Goal: Information Seeking & Learning: Learn about a topic

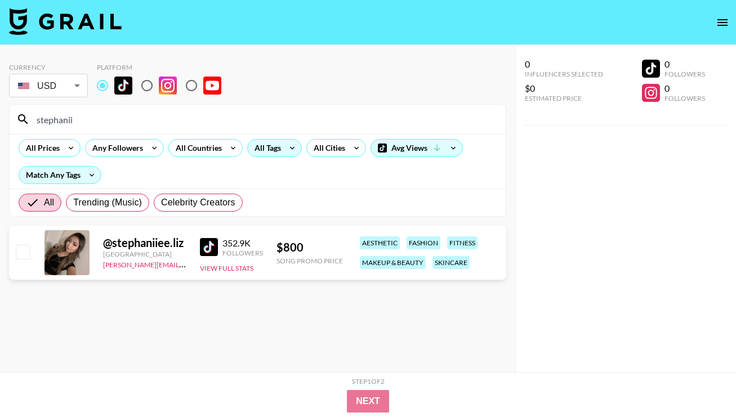
scroll to position [45, 0]
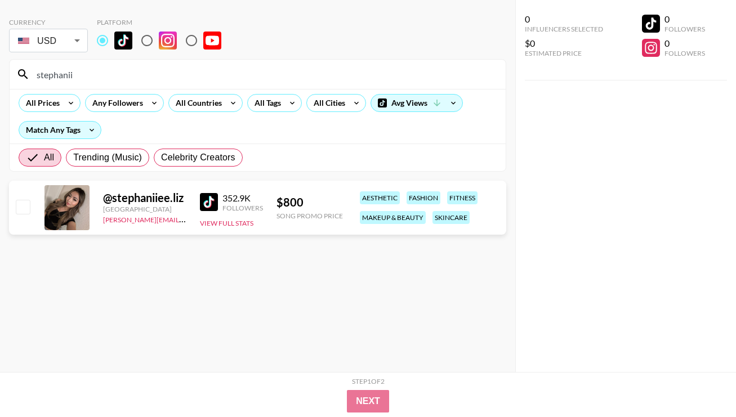
click at [186, 81] on input "stephanii" at bounding box center [264, 74] width 469 height 18
click at [186, 79] on input "stephanii" at bounding box center [264, 74] width 469 height 18
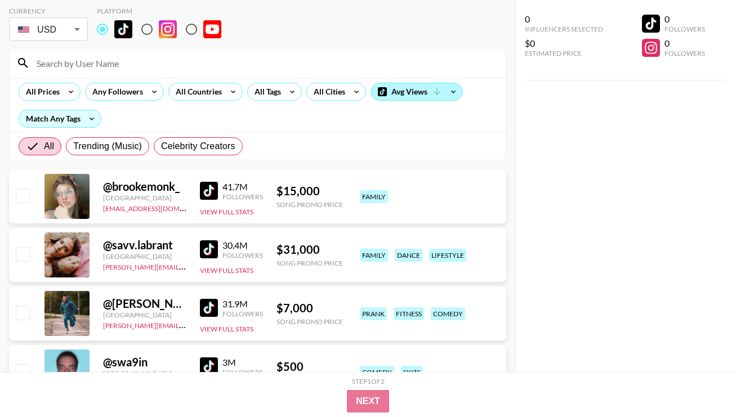
click at [391, 94] on div "Avg Views" at bounding box center [416, 91] width 91 height 17
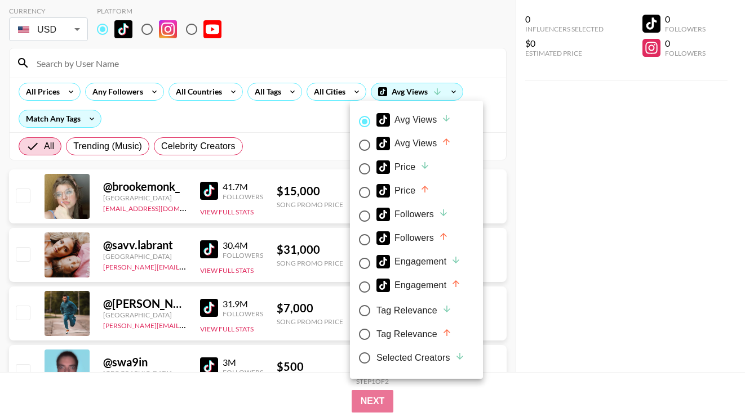
click at [409, 188] on div "Price" at bounding box center [403, 191] width 54 height 14
click at [376, 188] on input "Price" at bounding box center [365, 193] width 24 height 24
radio input "true"
radio input "false"
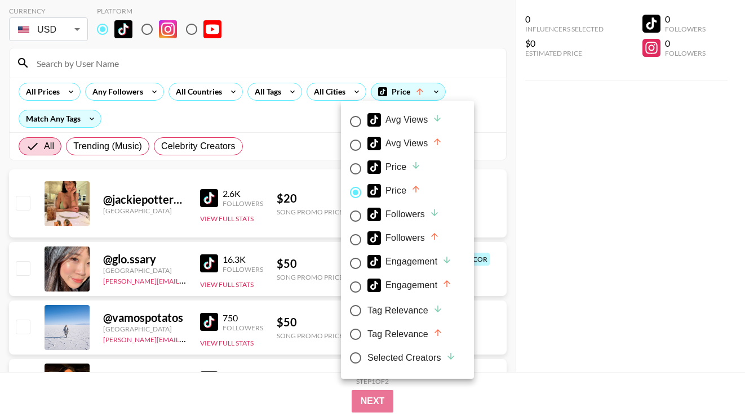
click at [548, 198] on div at bounding box center [372, 208] width 745 height 417
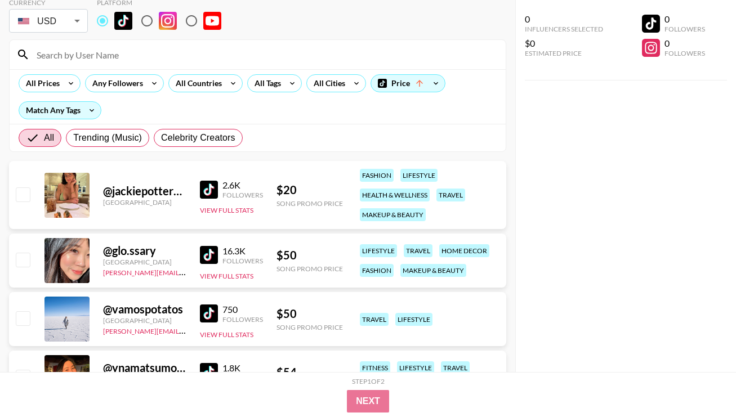
scroll to position [72, 0]
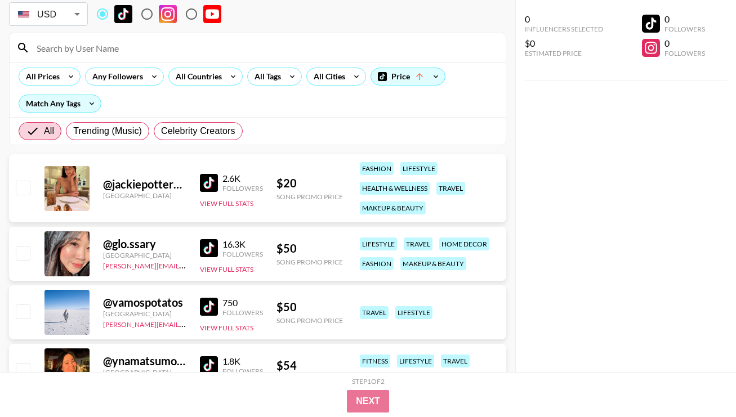
click at [210, 182] on img at bounding box center [209, 183] width 18 height 18
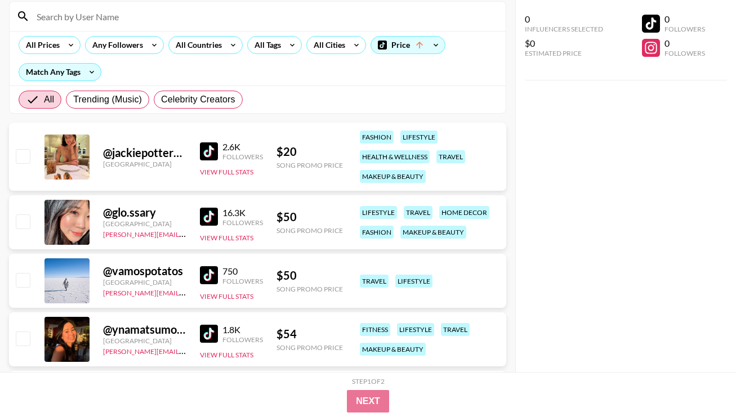
scroll to position [23, 0]
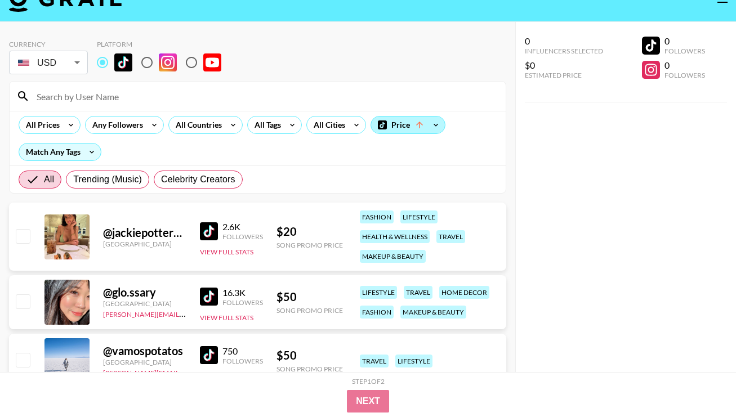
click at [407, 127] on div "Price" at bounding box center [408, 125] width 74 height 17
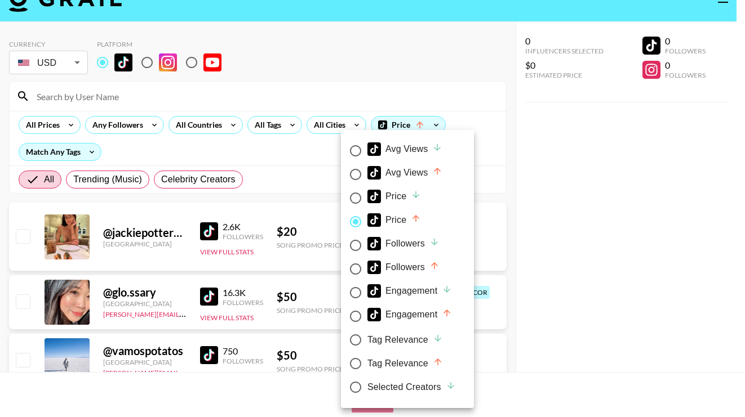
click at [297, 148] on div at bounding box center [372, 208] width 745 height 417
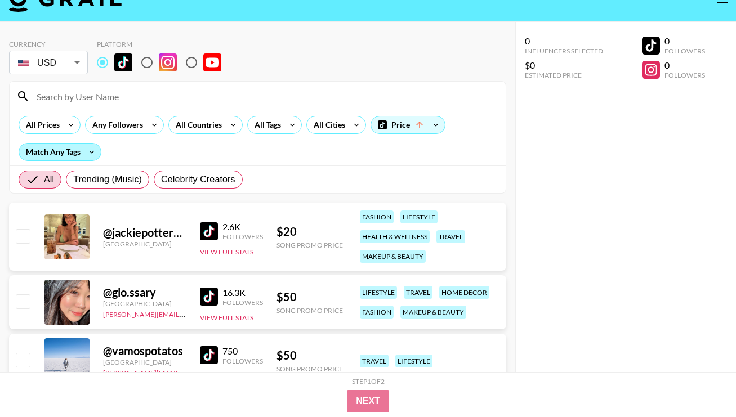
click at [66, 153] on div "Match Any Tags" at bounding box center [60, 152] width 82 height 17
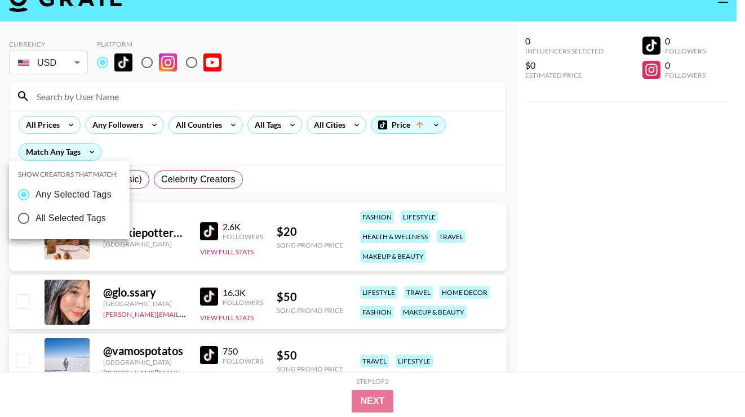
click at [164, 150] on div at bounding box center [372, 208] width 745 height 417
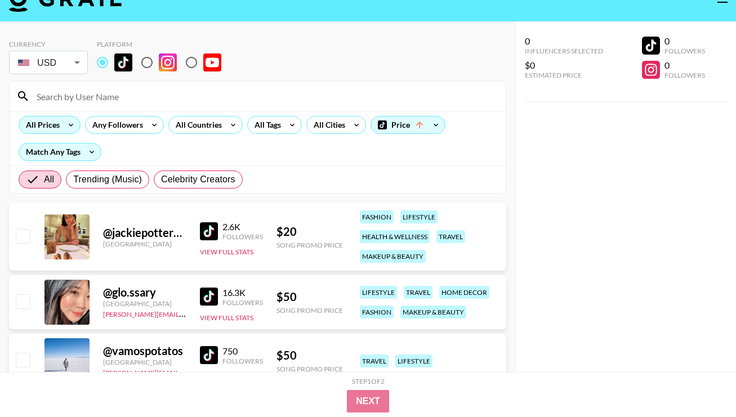
click at [57, 128] on div "All Prices" at bounding box center [40, 125] width 43 height 17
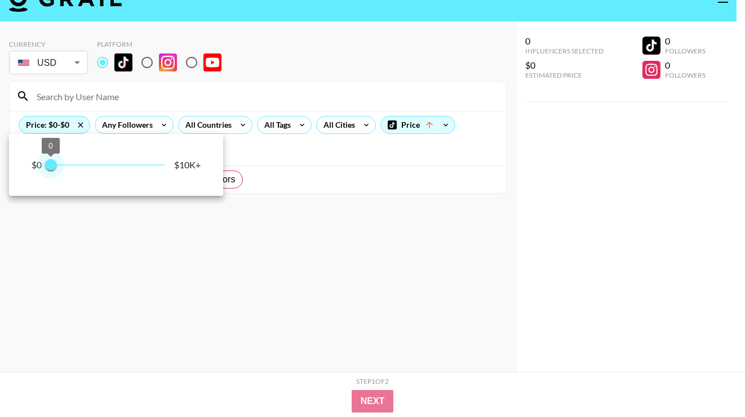
type input "250"
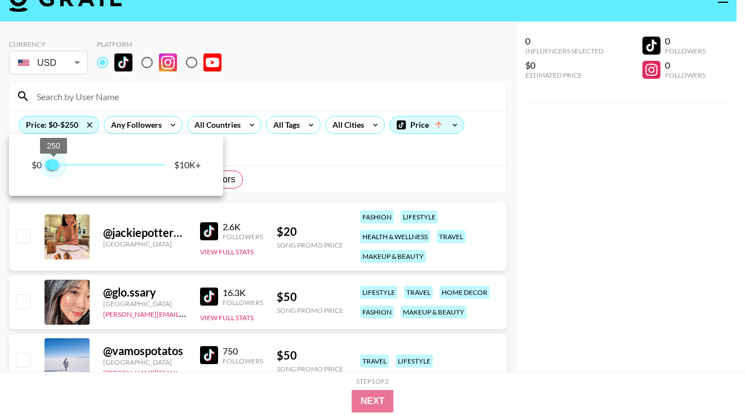
drag, startPoint x: 167, startPoint y: 160, endPoint x: 54, endPoint y: 163, distance: 112.7
click at [54, 163] on span "250" at bounding box center [53, 164] width 11 height 11
click at [300, 162] on div at bounding box center [372, 208] width 745 height 417
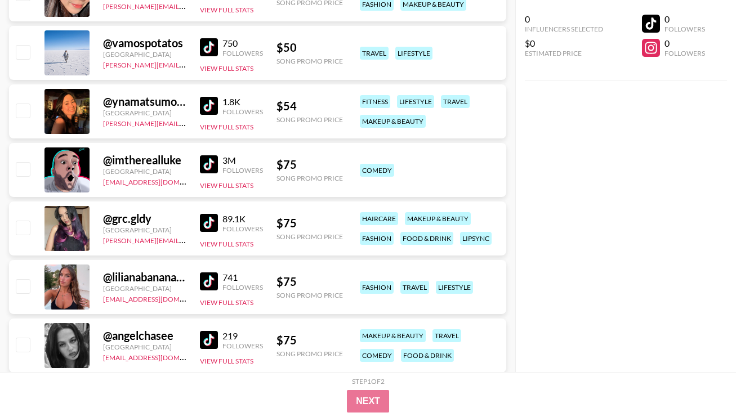
scroll to position [345, 0]
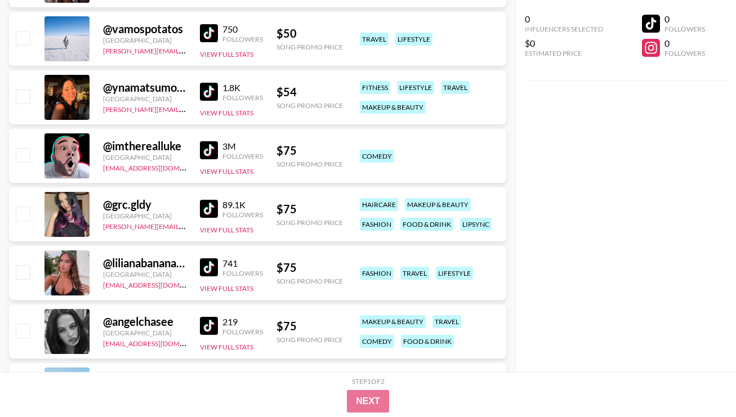
click at [210, 209] on img at bounding box center [209, 209] width 18 height 18
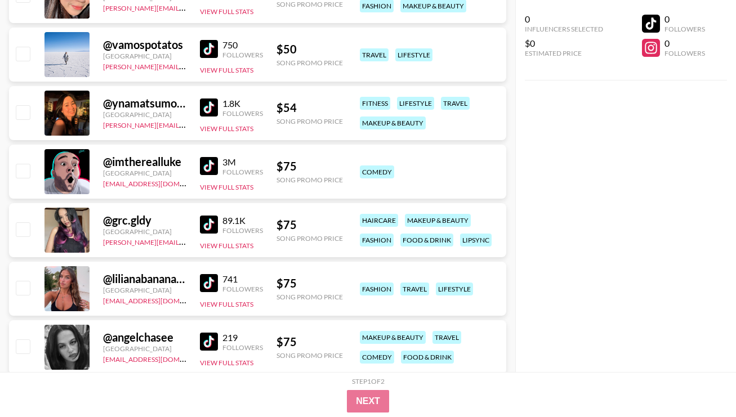
scroll to position [323, 0]
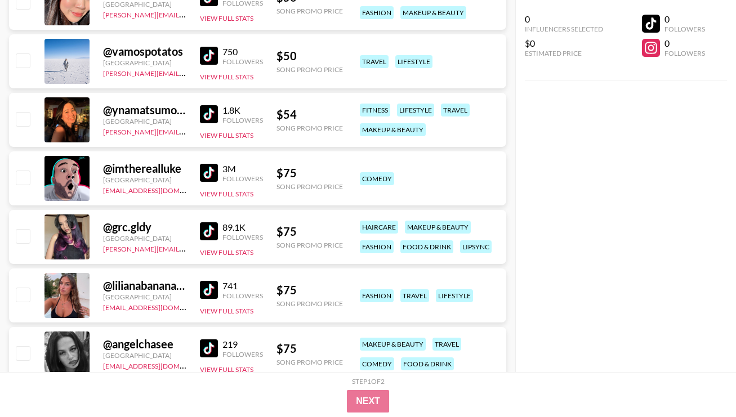
click at [204, 115] on img at bounding box center [209, 114] width 18 height 18
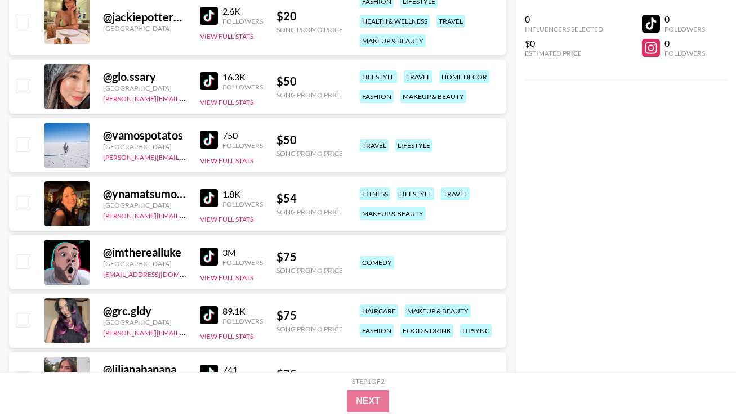
scroll to position [227, 0]
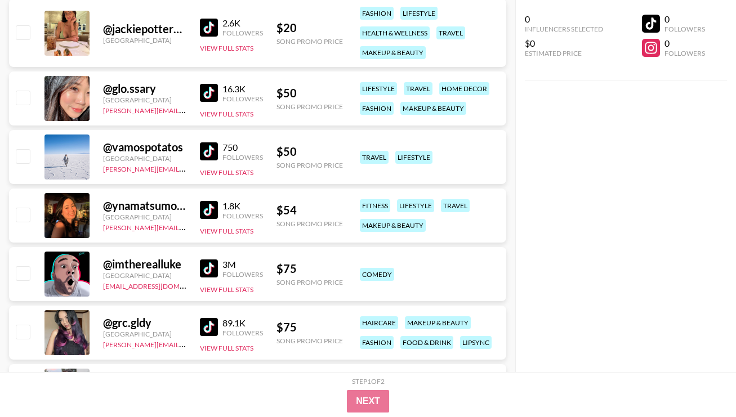
click at [209, 92] on img at bounding box center [209, 93] width 18 height 18
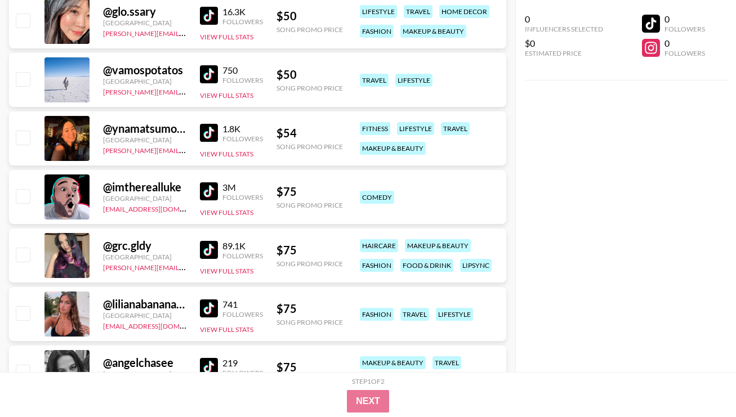
scroll to position [314, 0]
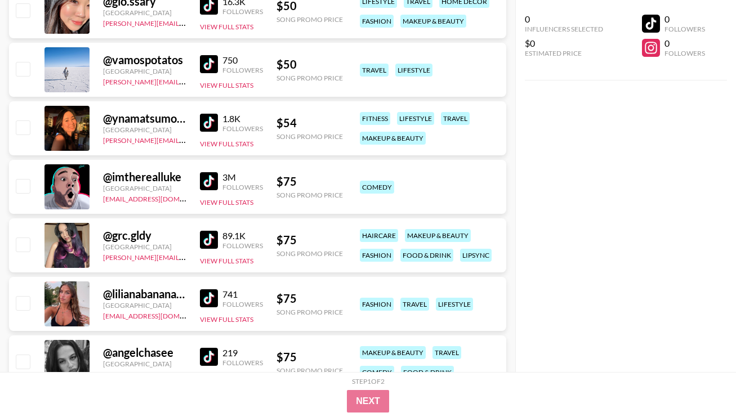
click at [214, 302] on img at bounding box center [209, 298] width 18 height 18
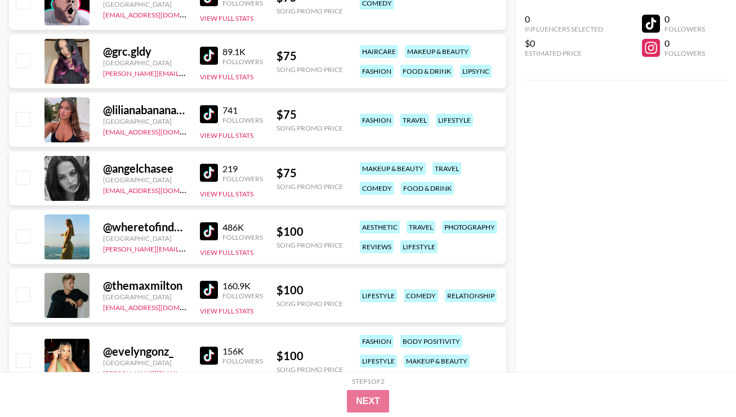
scroll to position [578, 0]
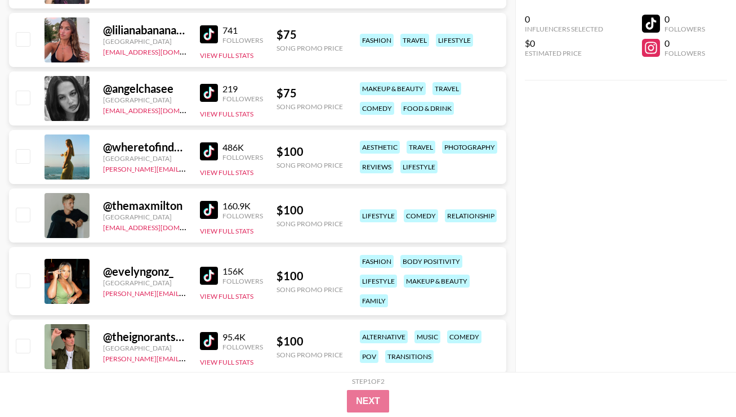
click at [210, 99] on img at bounding box center [209, 93] width 18 height 18
click at [216, 94] on img at bounding box center [209, 93] width 18 height 18
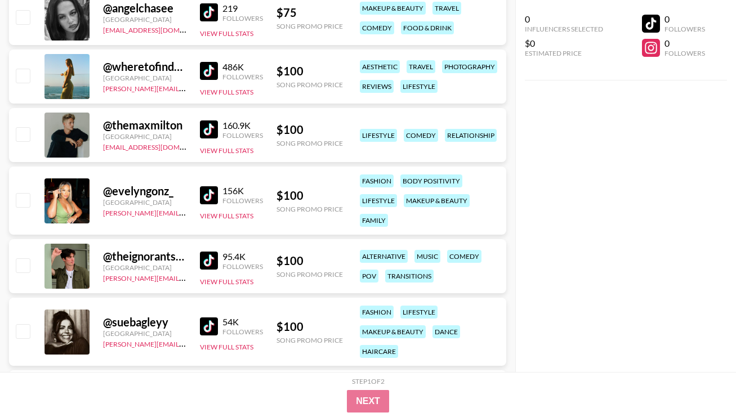
scroll to position [699, 0]
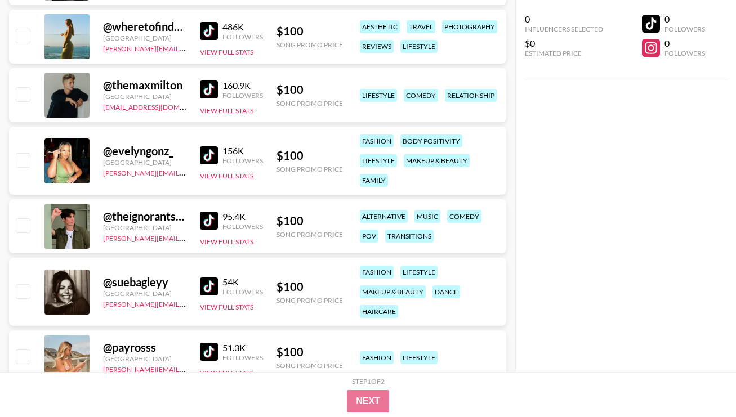
click at [208, 154] on img at bounding box center [209, 155] width 18 height 18
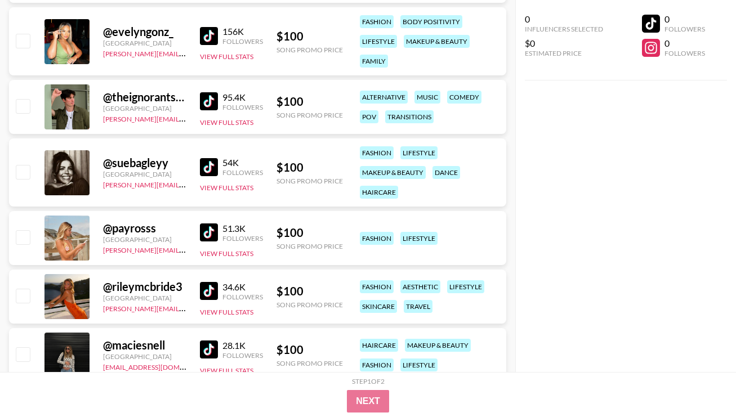
scroll to position [834, 0]
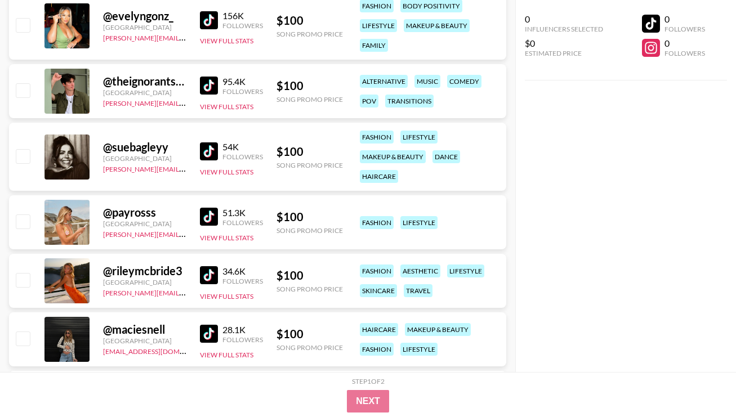
click at [210, 148] on img at bounding box center [209, 151] width 18 height 18
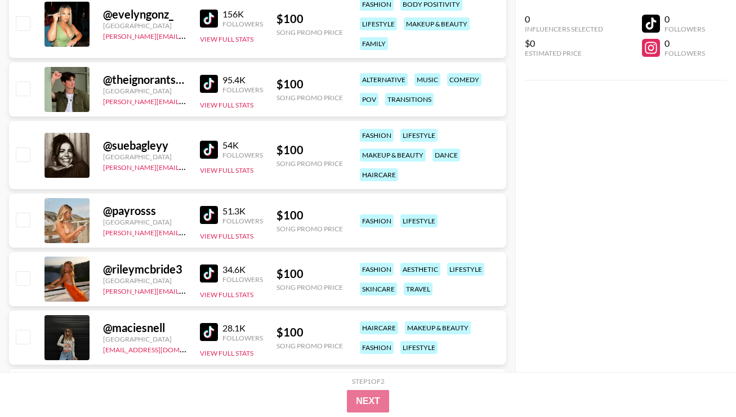
scroll to position [836, 0]
click at [210, 209] on img at bounding box center [209, 215] width 18 height 18
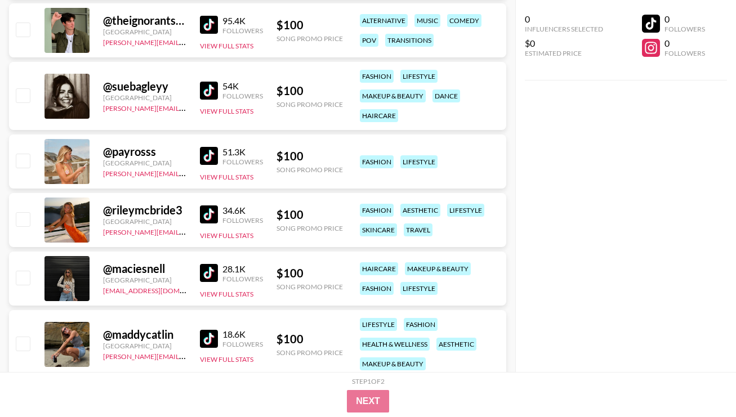
scroll to position [906, 0]
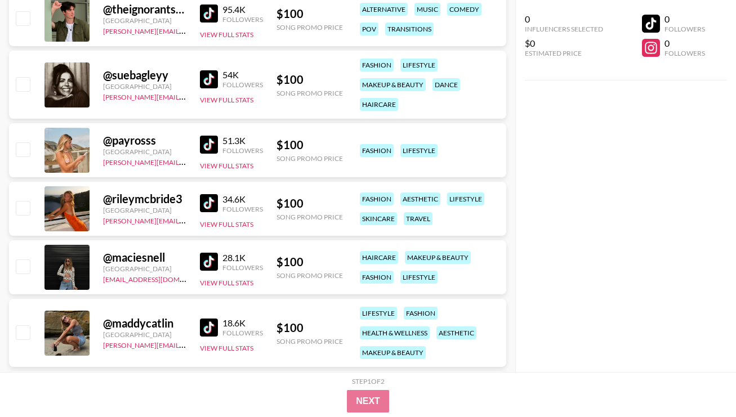
click at [213, 198] on img at bounding box center [209, 203] width 18 height 18
click at [211, 255] on img at bounding box center [209, 262] width 18 height 18
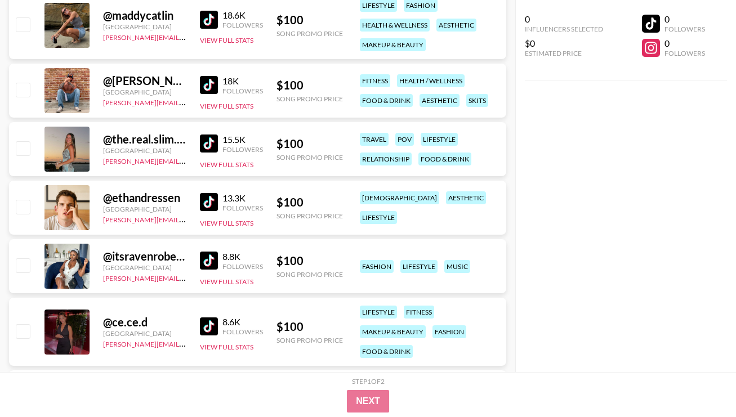
scroll to position [1217, 0]
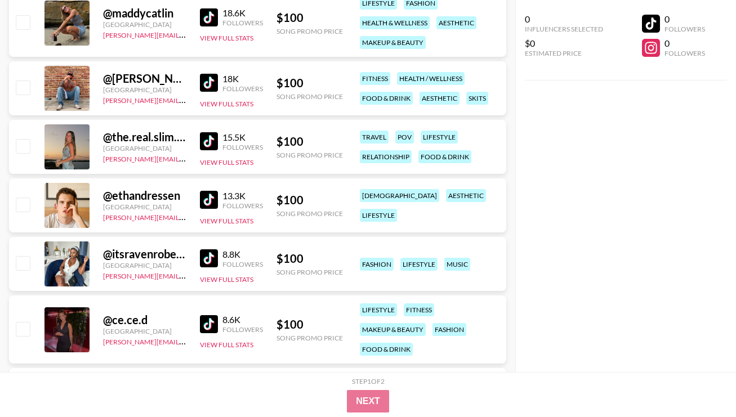
click at [207, 14] on img at bounding box center [209, 17] width 18 height 18
click at [203, 139] on img at bounding box center [209, 141] width 18 height 18
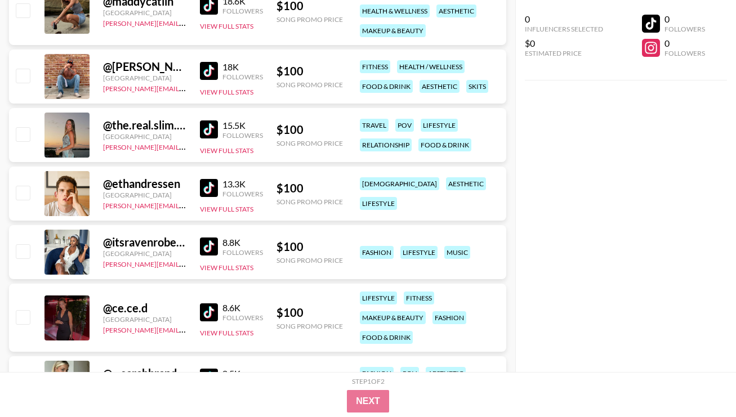
scroll to position [1231, 0]
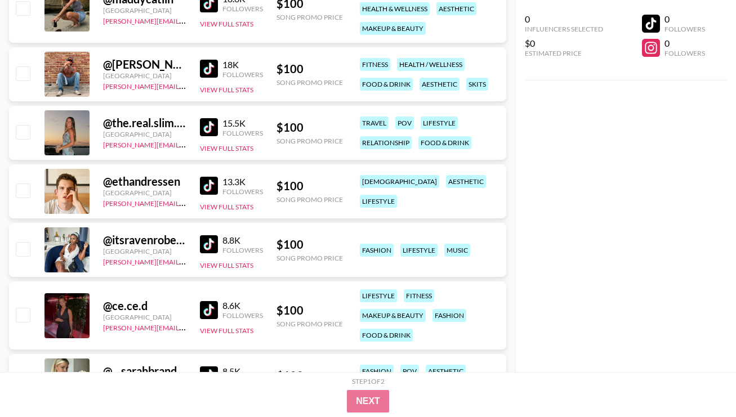
click at [211, 238] on img at bounding box center [209, 244] width 18 height 18
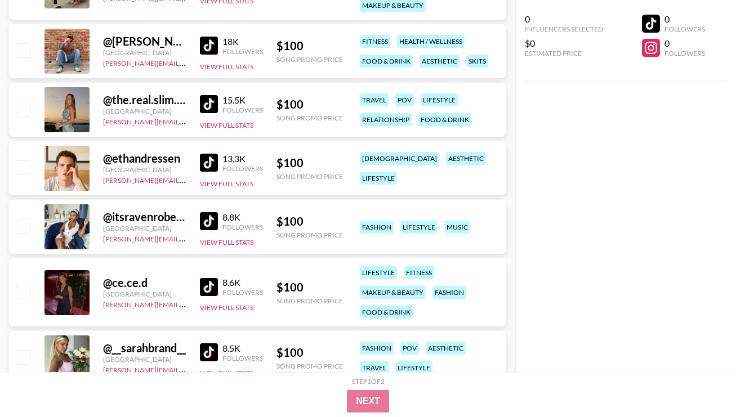
scroll to position [1272, 0]
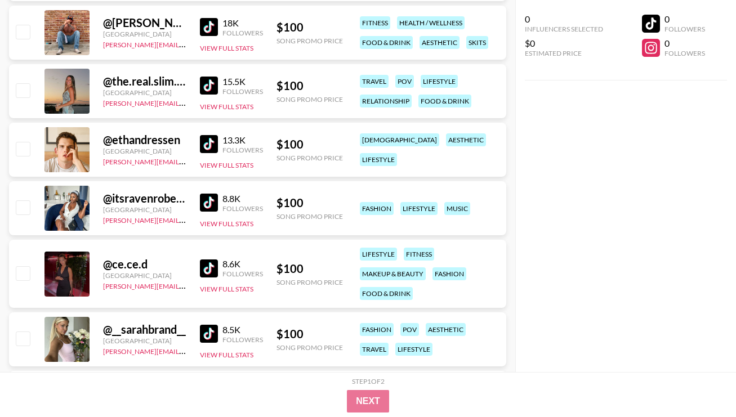
click at [214, 271] on img at bounding box center [209, 269] width 18 height 18
click at [208, 336] on img at bounding box center [209, 334] width 18 height 18
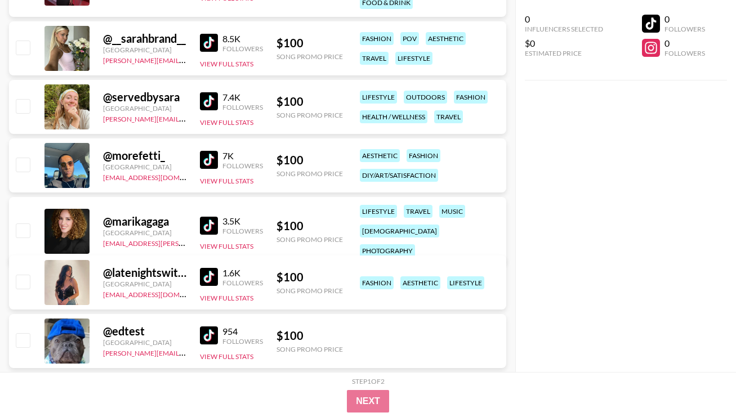
scroll to position [1564, 0]
click at [211, 277] on img at bounding box center [209, 277] width 18 height 18
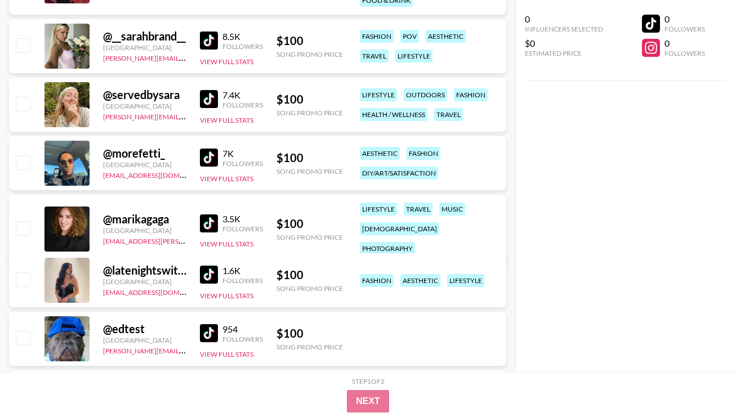
scroll to position [1566, 0]
click at [209, 216] on img at bounding box center [209, 224] width 18 height 18
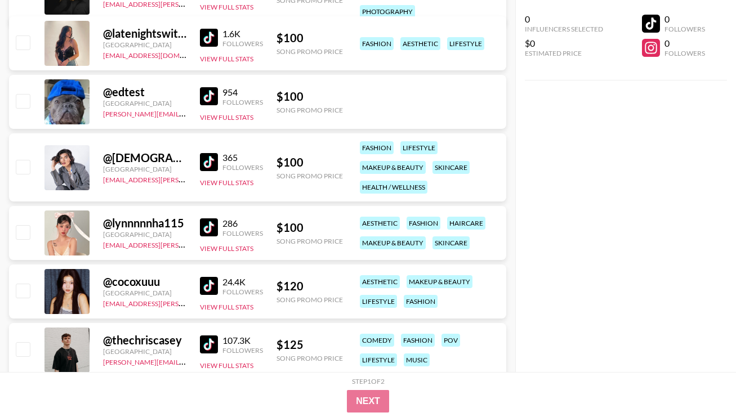
scroll to position [1907, 0]
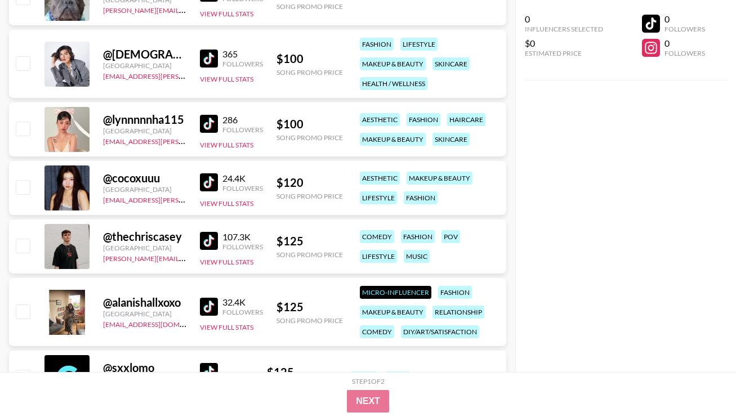
click at [207, 179] on img at bounding box center [209, 182] width 18 height 18
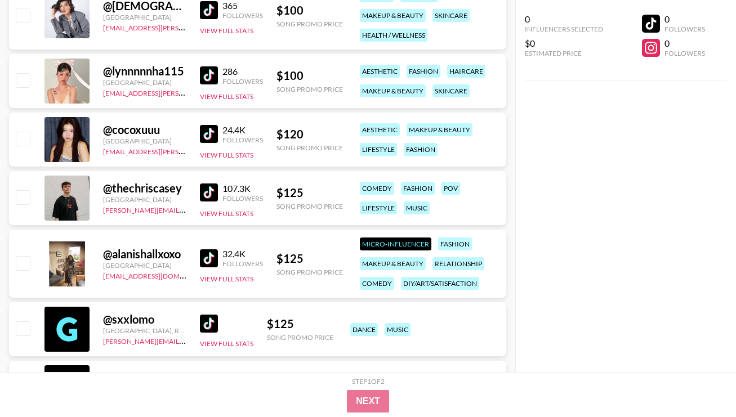
scroll to position [1956, 0]
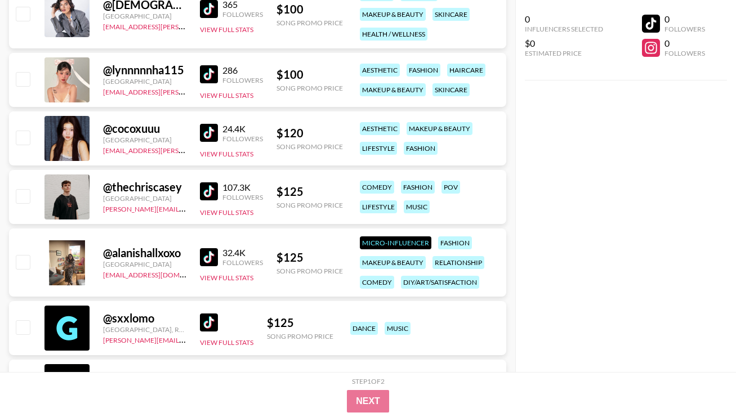
click at [207, 260] on img at bounding box center [209, 257] width 18 height 18
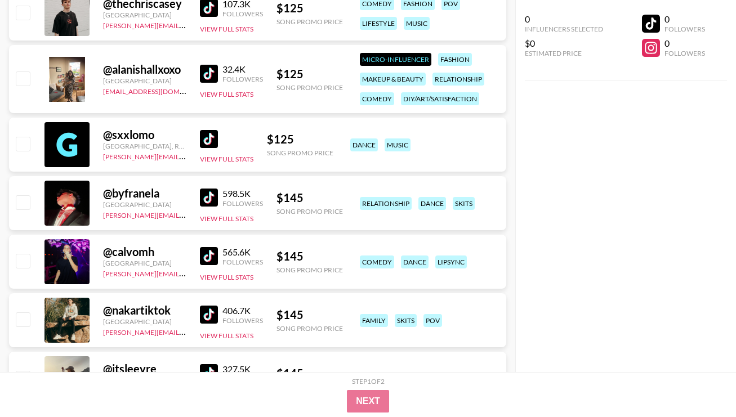
click at [215, 141] on img at bounding box center [209, 139] width 18 height 18
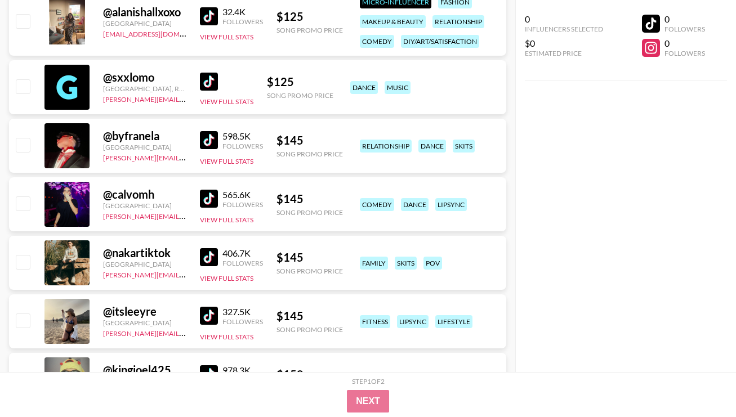
scroll to position [2208, 0]
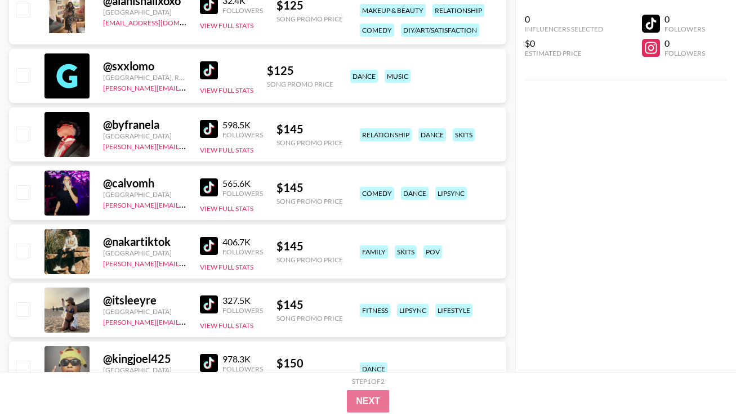
click at [207, 299] on img at bounding box center [209, 305] width 18 height 18
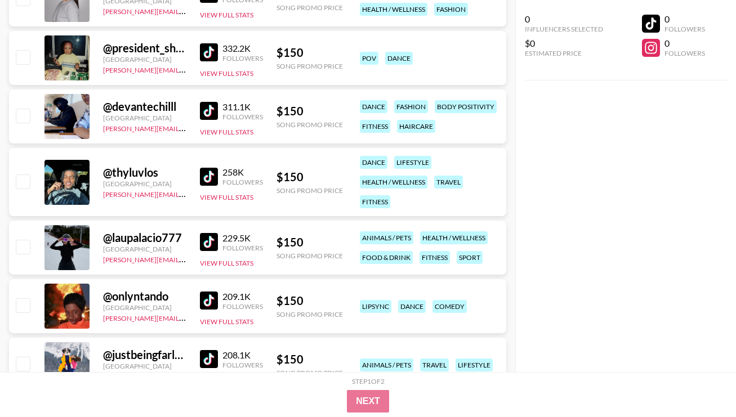
scroll to position [2936, 0]
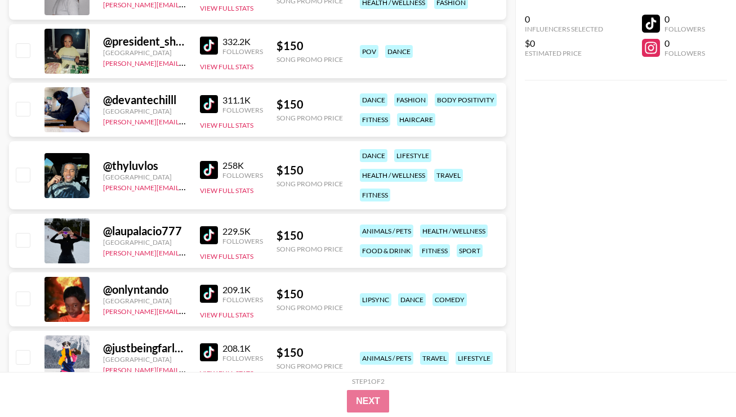
click at [211, 233] on img at bounding box center [209, 235] width 18 height 18
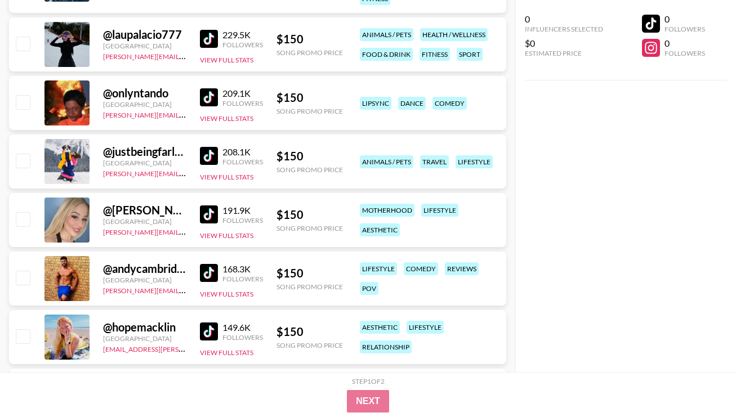
scroll to position [3165, 0]
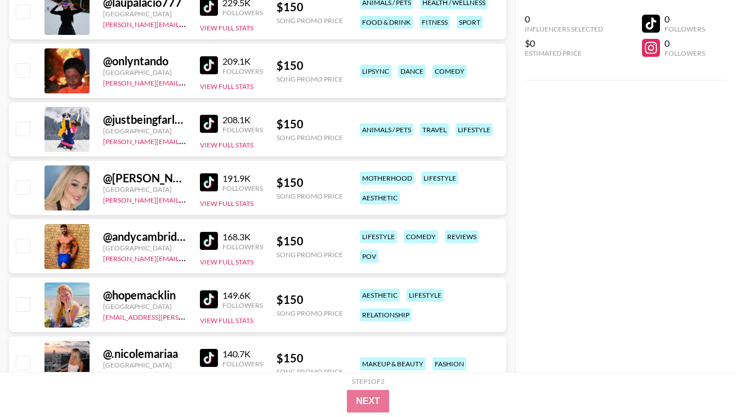
click at [206, 177] on img at bounding box center [209, 182] width 18 height 18
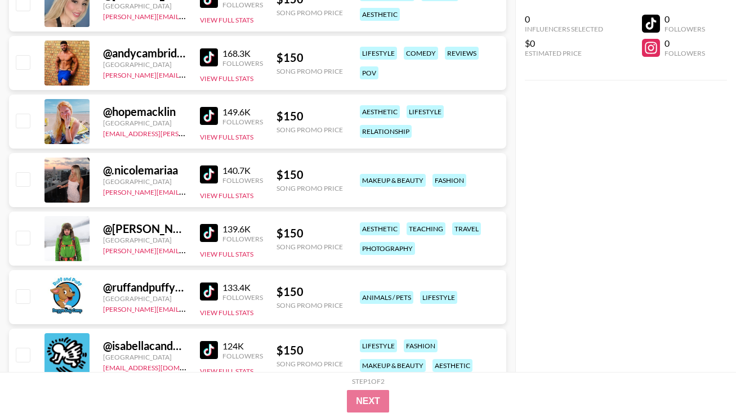
scroll to position [3371, 0]
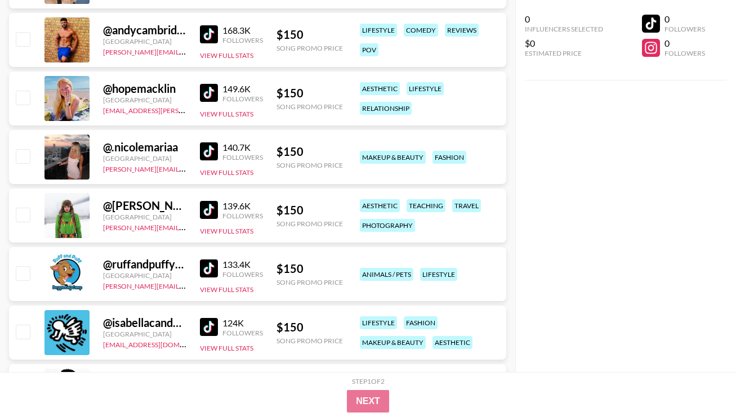
click at [204, 87] on img at bounding box center [209, 93] width 18 height 18
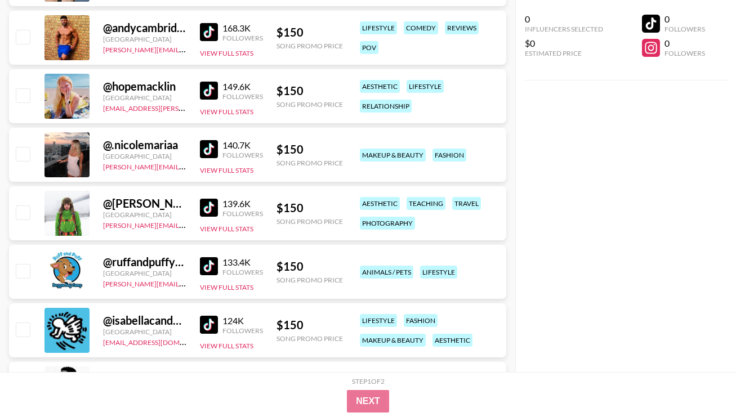
click at [213, 144] on img at bounding box center [209, 149] width 18 height 18
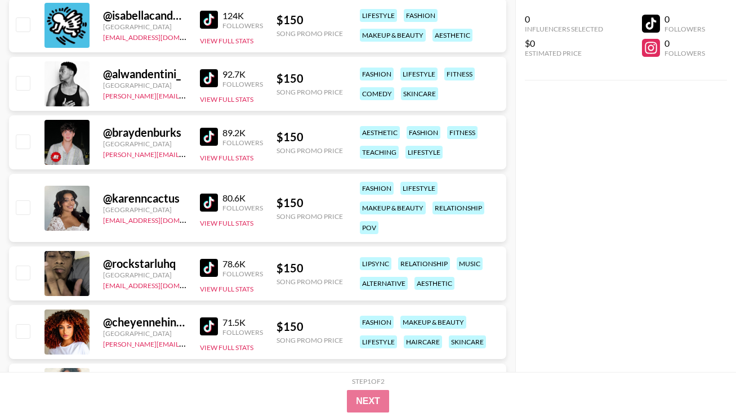
scroll to position [3689, 0]
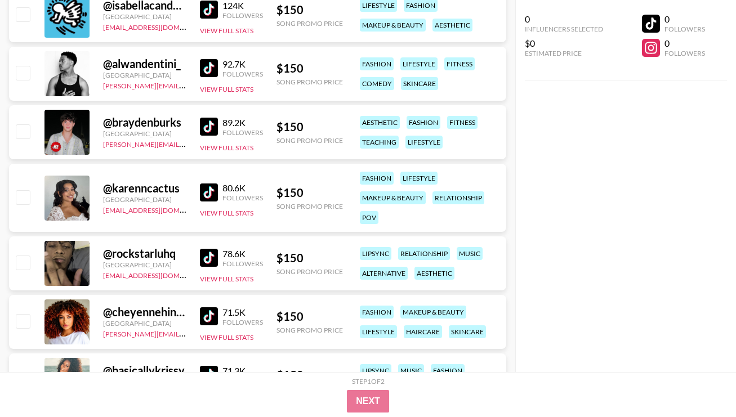
click at [217, 189] on img at bounding box center [209, 193] width 18 height 18
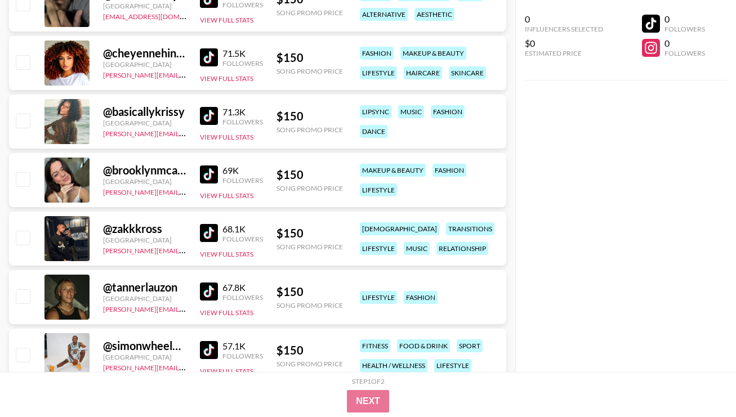
scroll to position [3939, 0]
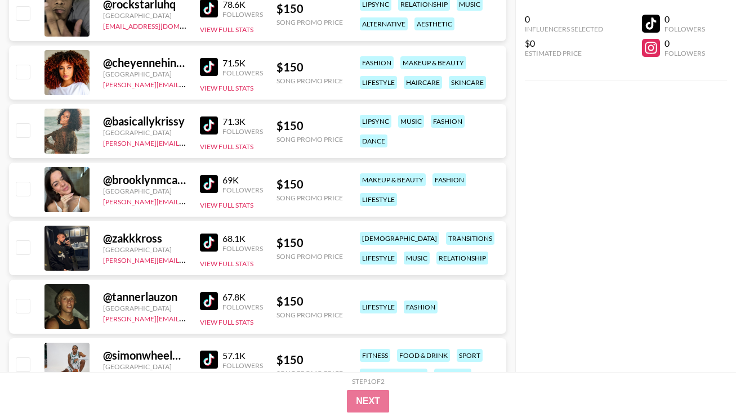
click at [216, 126] on img at bounding box center [209, 126] width 18 height 18
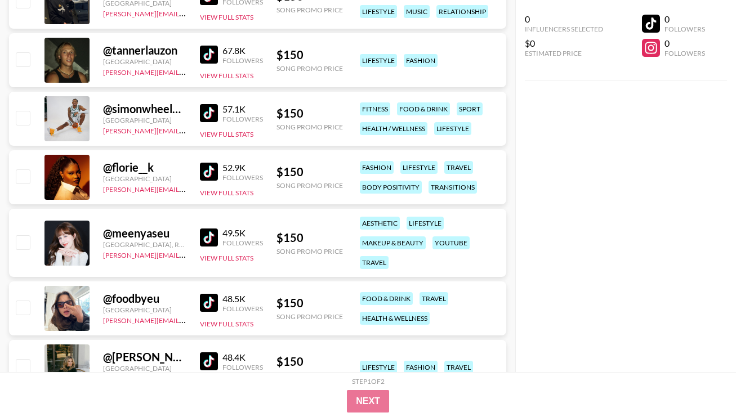
scroll to position [4204, 0]
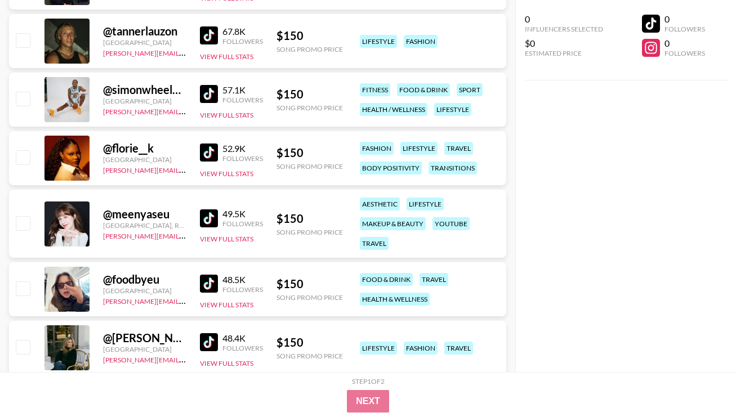
click at [210, 154] on img at bounding box center [209, 153] width 18 height 18
click at [207, 218] on img at bounding box center [209, 219] width 18 height 18
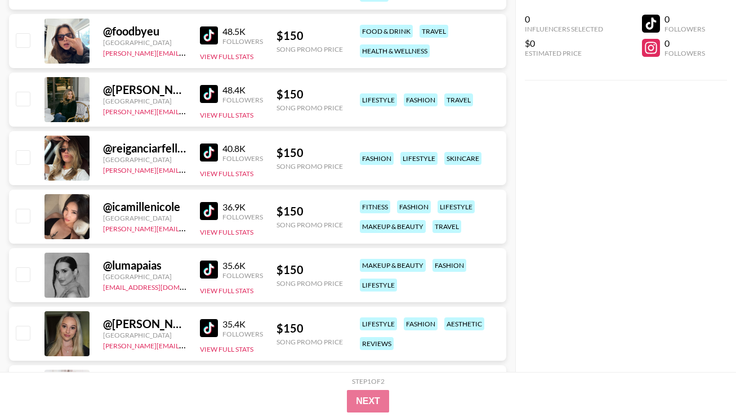
scroll to position [4473, 0]
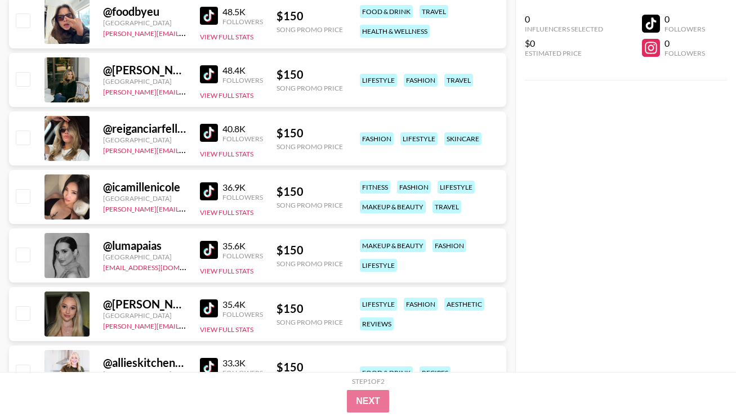
click at [218, 251] on link at bounding box center [211, 250] width 23 height 18
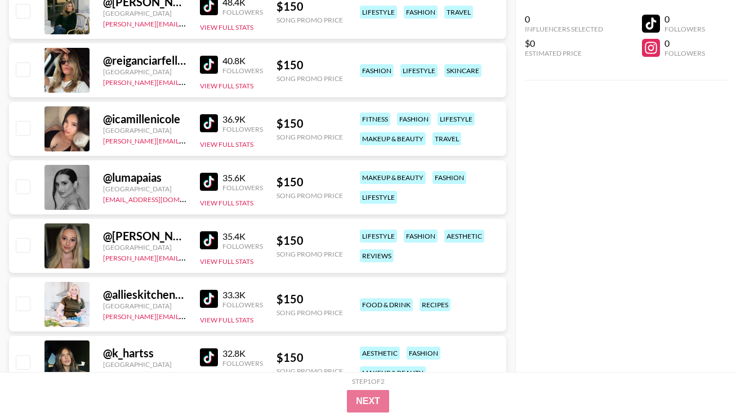
scroll to position [4608, 0]
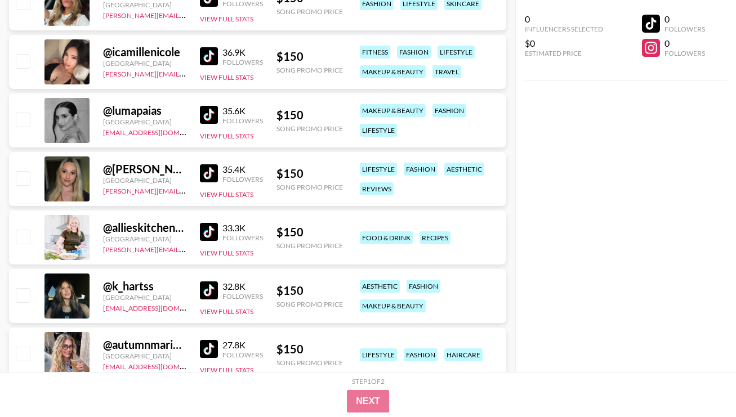
click at [221, 172] on link at bounding box center [211, 173] width 23 height 18
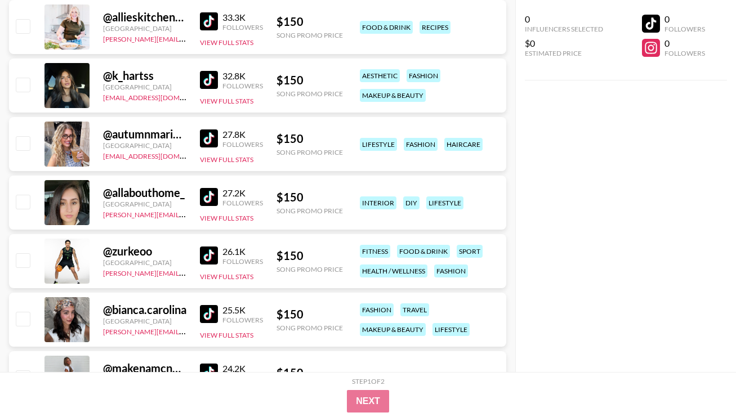
scroll to position [4836, 0]
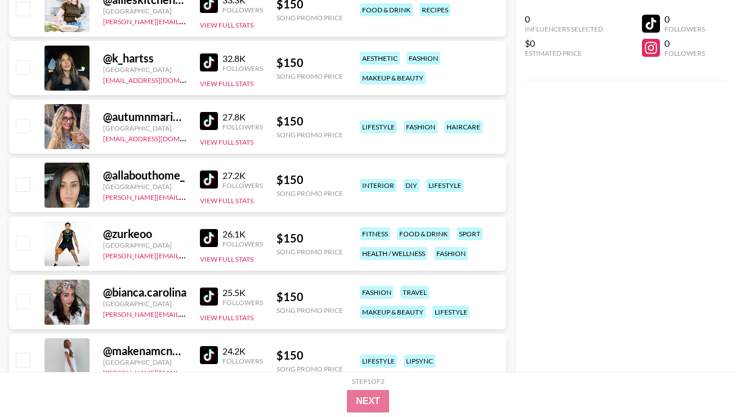
click at [206, 61] on img at bounding box center [209, 63] width 18 height 18
click at [217, 112] on div "27.8K Followers" at bounding box center [231, 122] width 63 height 20
click at [215, 116] on img at bounding box center [209, 121] width 18 height 18
click at [200, 173] on img at bounding box center [209, 180] width 18 height 18
click at [208, 295] on img at bounding box center [209, 297] width 18 height 18
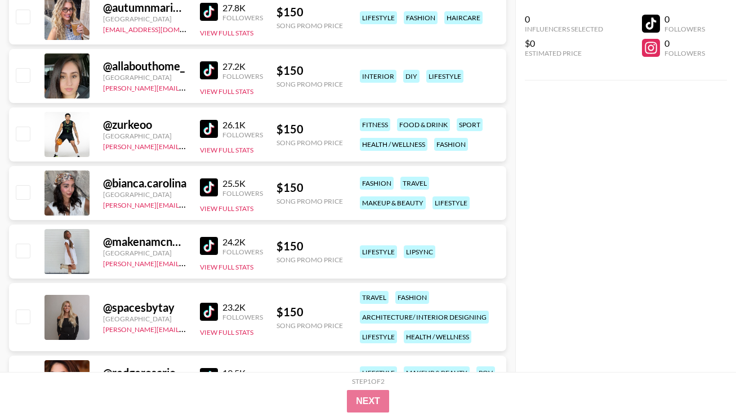
scroll to position [5064, 0]
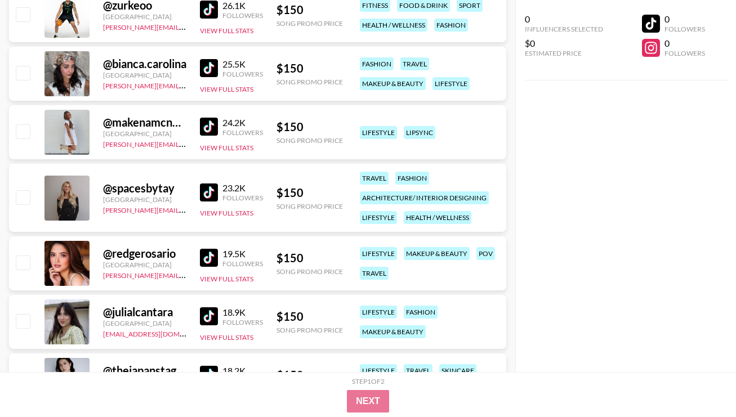
click at [211, 127] on img at bounding box center [209, 127] width 18 height 18
click at [206, 194] on img at bounding box center [209, 193] width 18 height 18
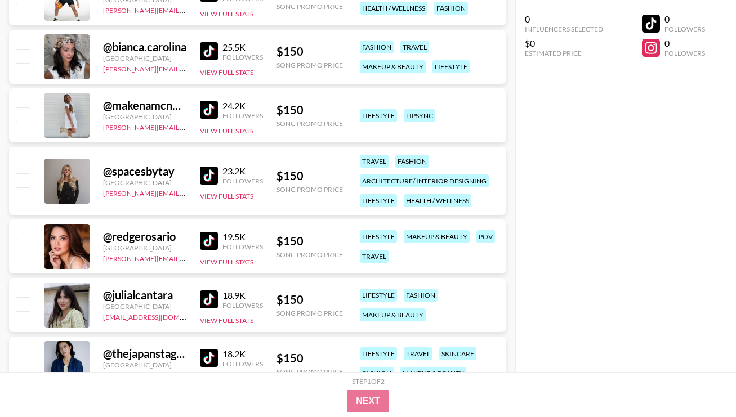
click at [211, 242] on img at bounding box center [209, 241] width 18 height 18
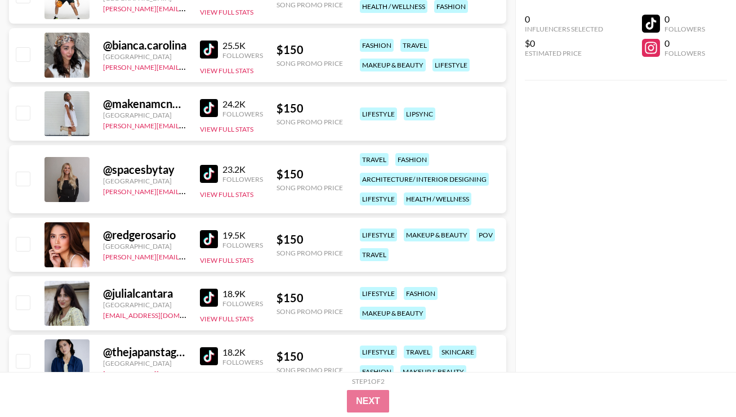
scroll to position [5084, 0]
click at [213, 295] on img at bounding box center [209, 297] width 18 height 18
click at [215, 351] on img at bounding box center [209, 356] width 18 height 18
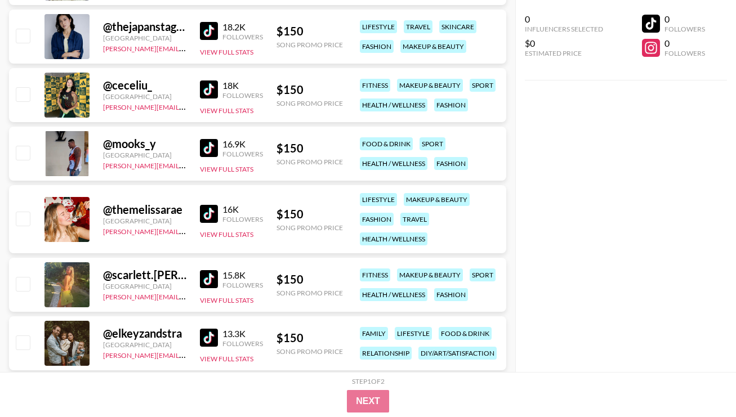
scroll to position [5410, 0]
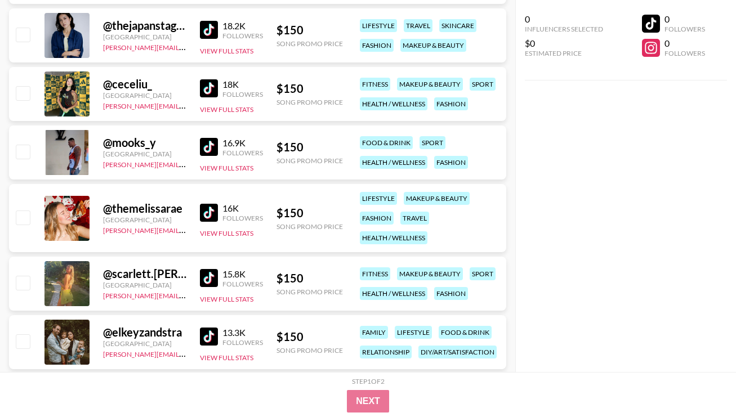
click at [216, 80] on img at bounding box center [209, 88] width 18 height 18
click at [207, 212] on img at bounding box center [209, 213] width 18 height 18
click at [203, 276] on img at bounding box center [209, 278] width 18 height 18
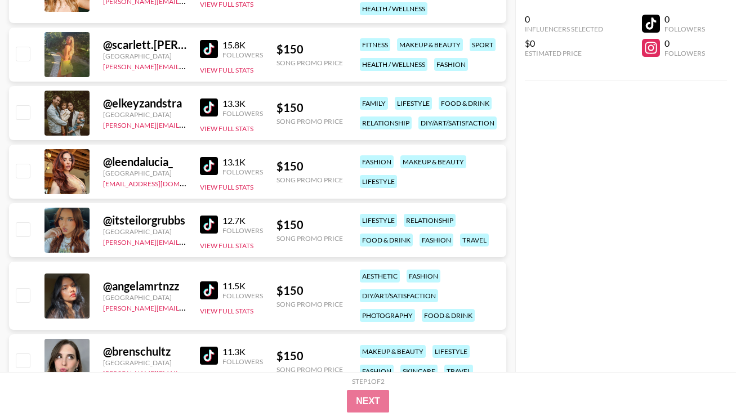
scroll to position [5645, 0]
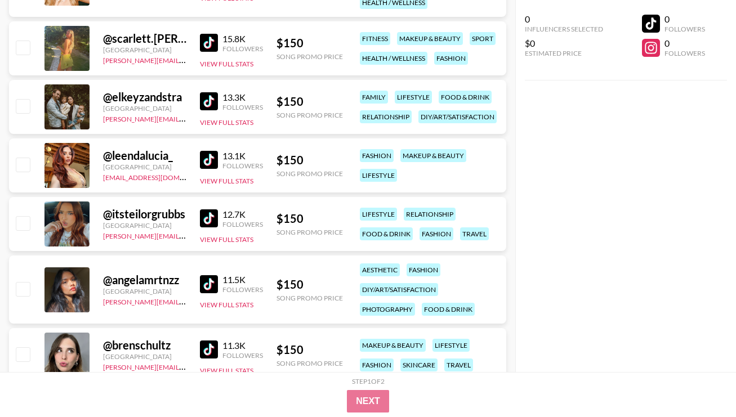
click at [211, 161] on img at bounding box center [209, 160] width 18 height 18
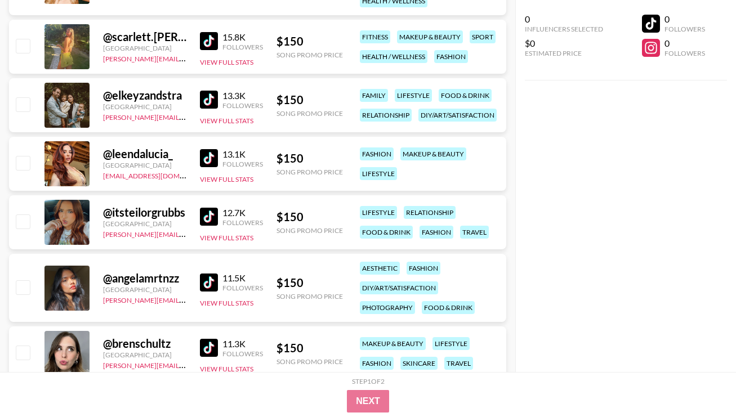
scroll to position [5647, 0]
click at [210, 218] on img at bounding box center [209, 216] width 18 height 18
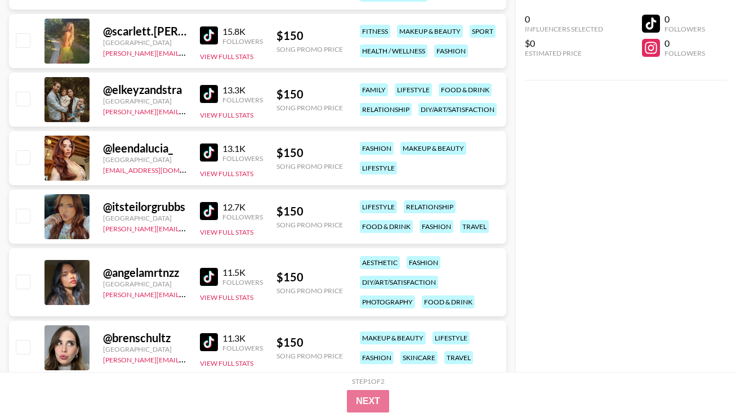
scroll to position [5661, 0]
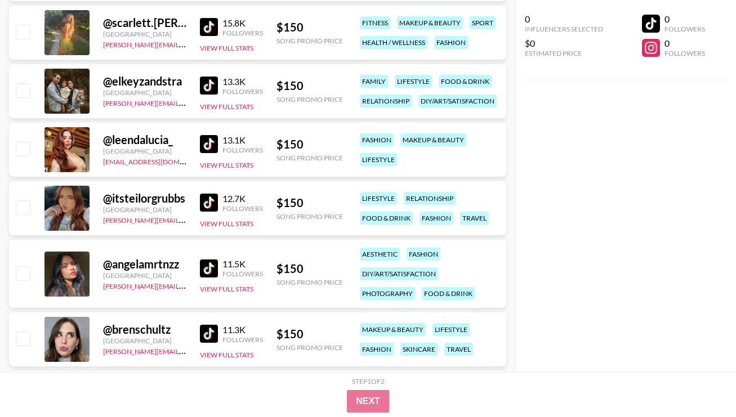
click at [214, 268] on img at bounding box center [209, 269] width 18 height 18
click at [220, 330] on link at bounding box center [211, 334] width 23 height 18
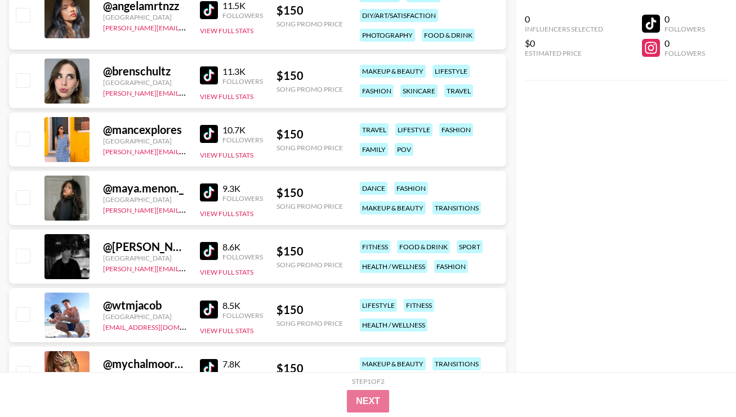
scroll to position [5920, 0]
click at [209, 134] on img at bounding box center [209, 133] width 18 height 18
click at [207, 195] on img at bounding box center [209, 192] width 18 height 18
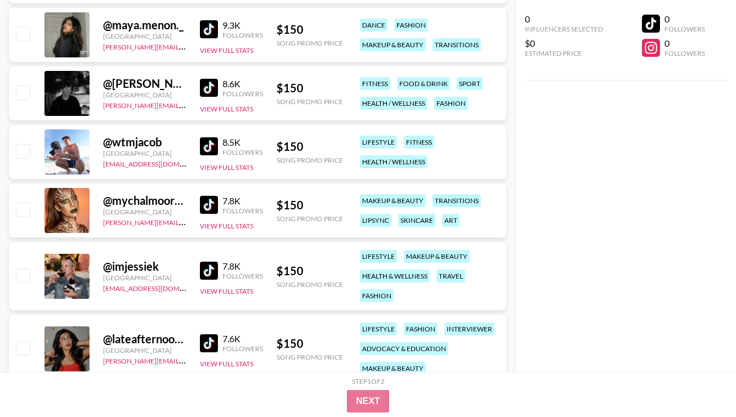
scroll to position [6084, 0]
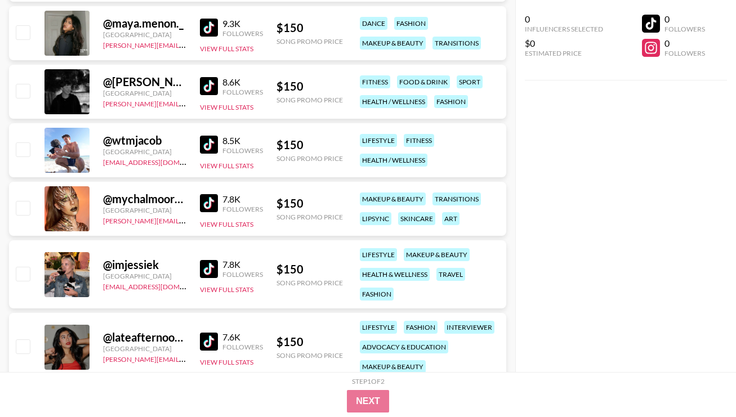
click at [207, 265] on img at bounding box center [209, 269] width 18 height 18
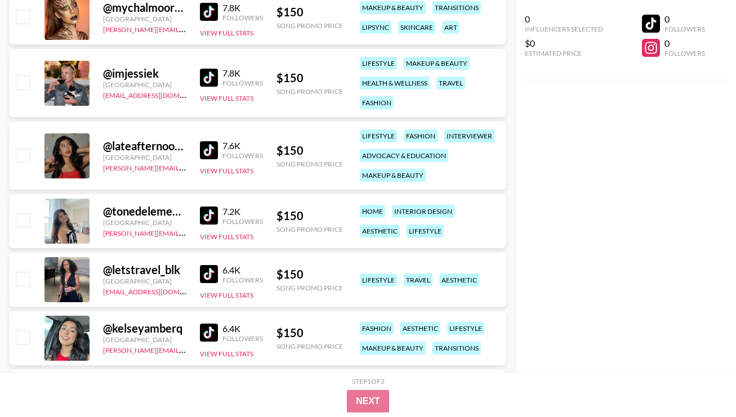
scroll to position [6340, 0]
